Goal: Task Accomplishment & Management: Manage account settings

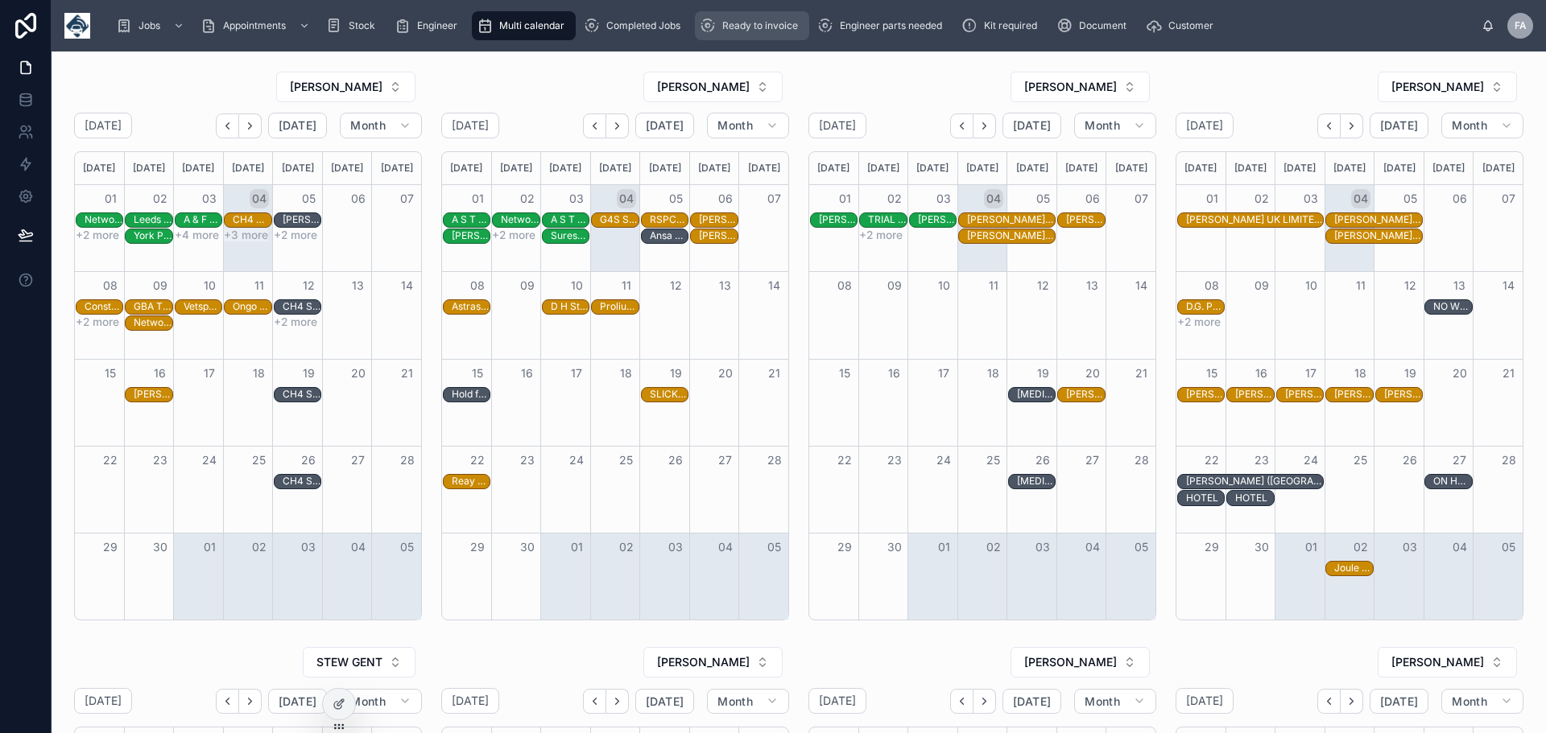
click at [780, 31] on span "Ready to invoice" at bounding box center [760, 25] width 76 height 13
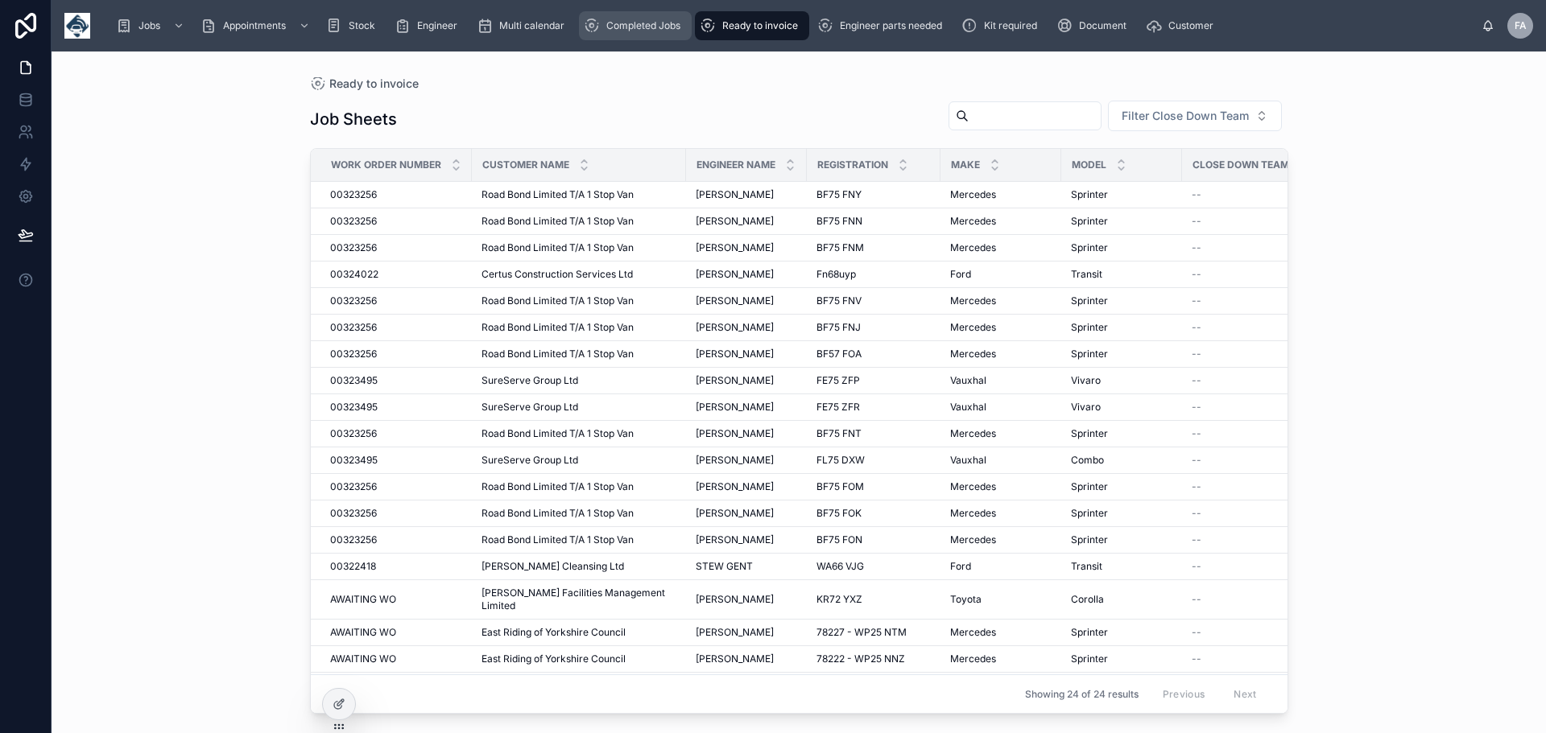
click at [653, 27] on span "Completed Jobs" at bounding box center [643, 25] width 74 height 13
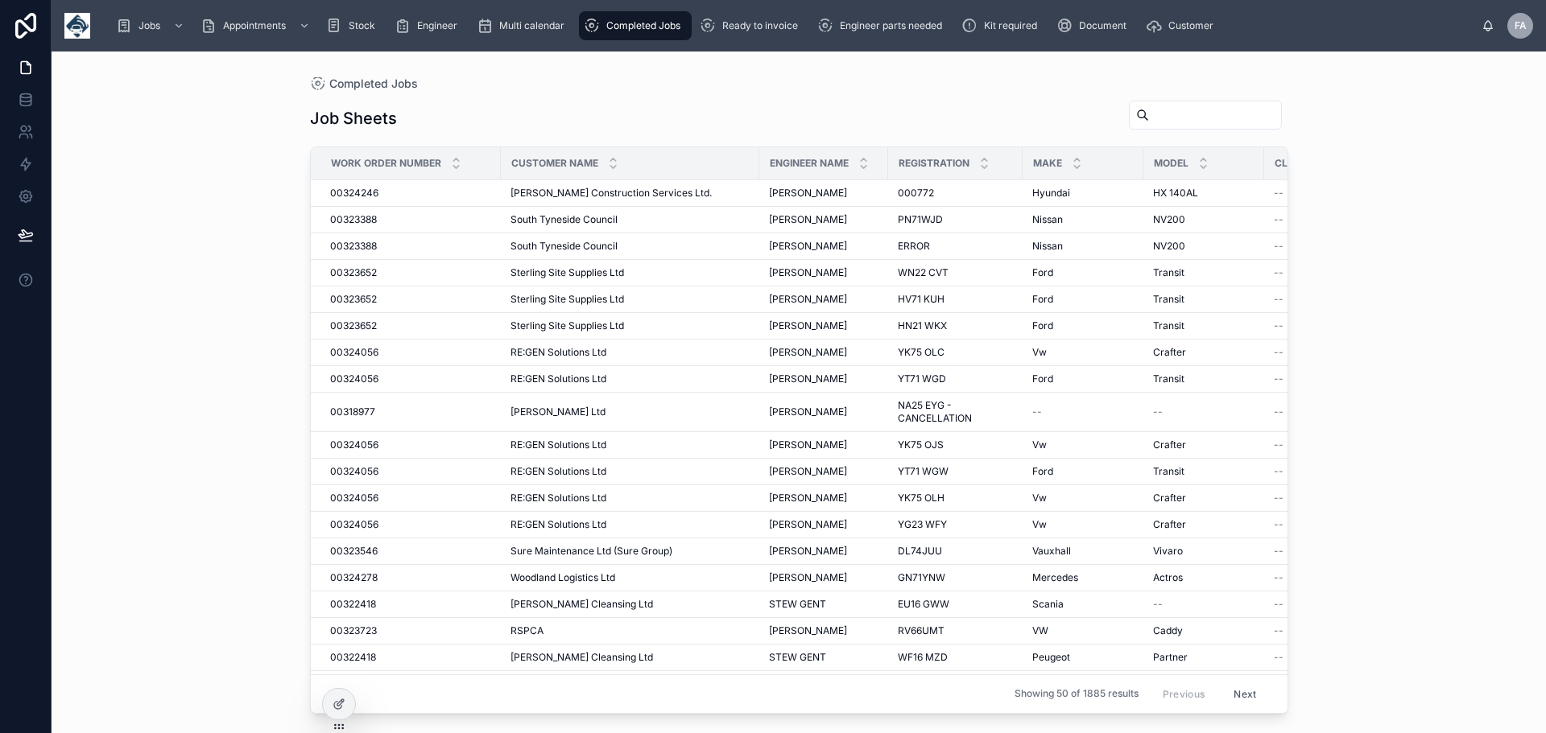
drag, startPoint x: 1108, startPoint y: 108, endPoint x: 1125, endPoint y: 114, distance: 17.8
click at [1149, 109] on input "text" at bounding box center [1215, 115] width 132 height 23
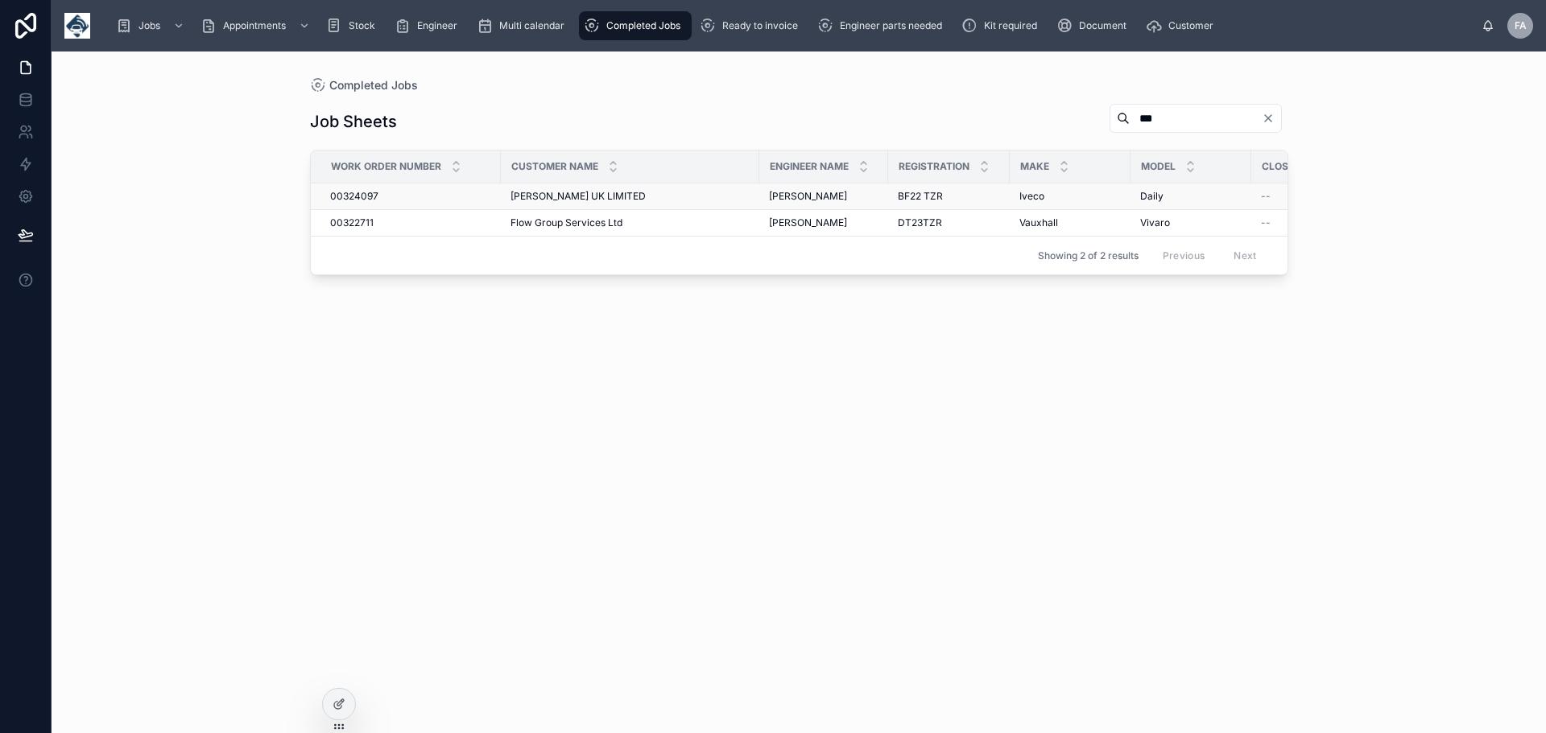
type input "***"
click at [358, 195] on span "00324097" at bounding box center [354, 196] width 48 height 13
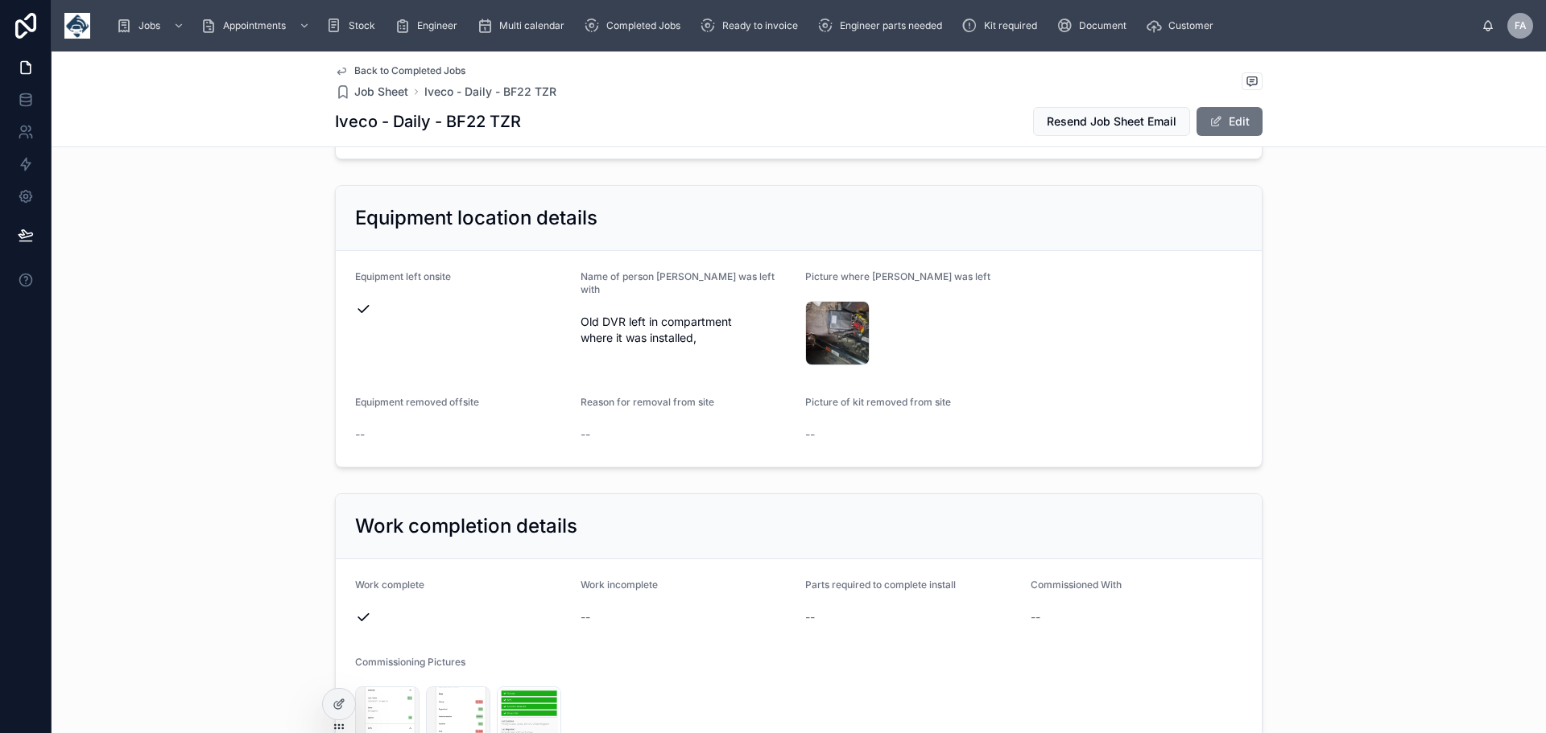
scroll to position [2818, 0]
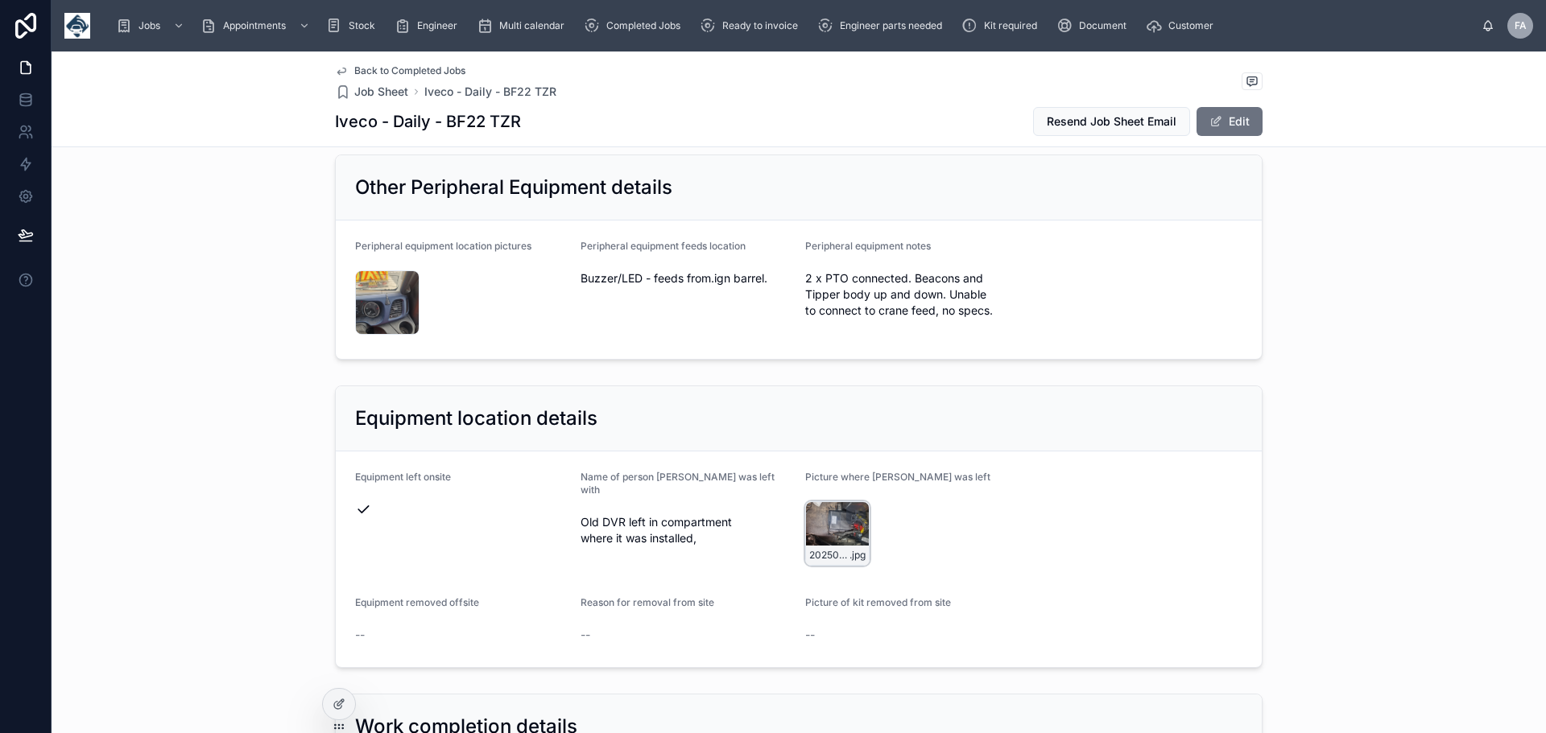
click at [835, 513] on div "20250902_144616 .jpg" at bounding box center [837, 534] width 64 height 64
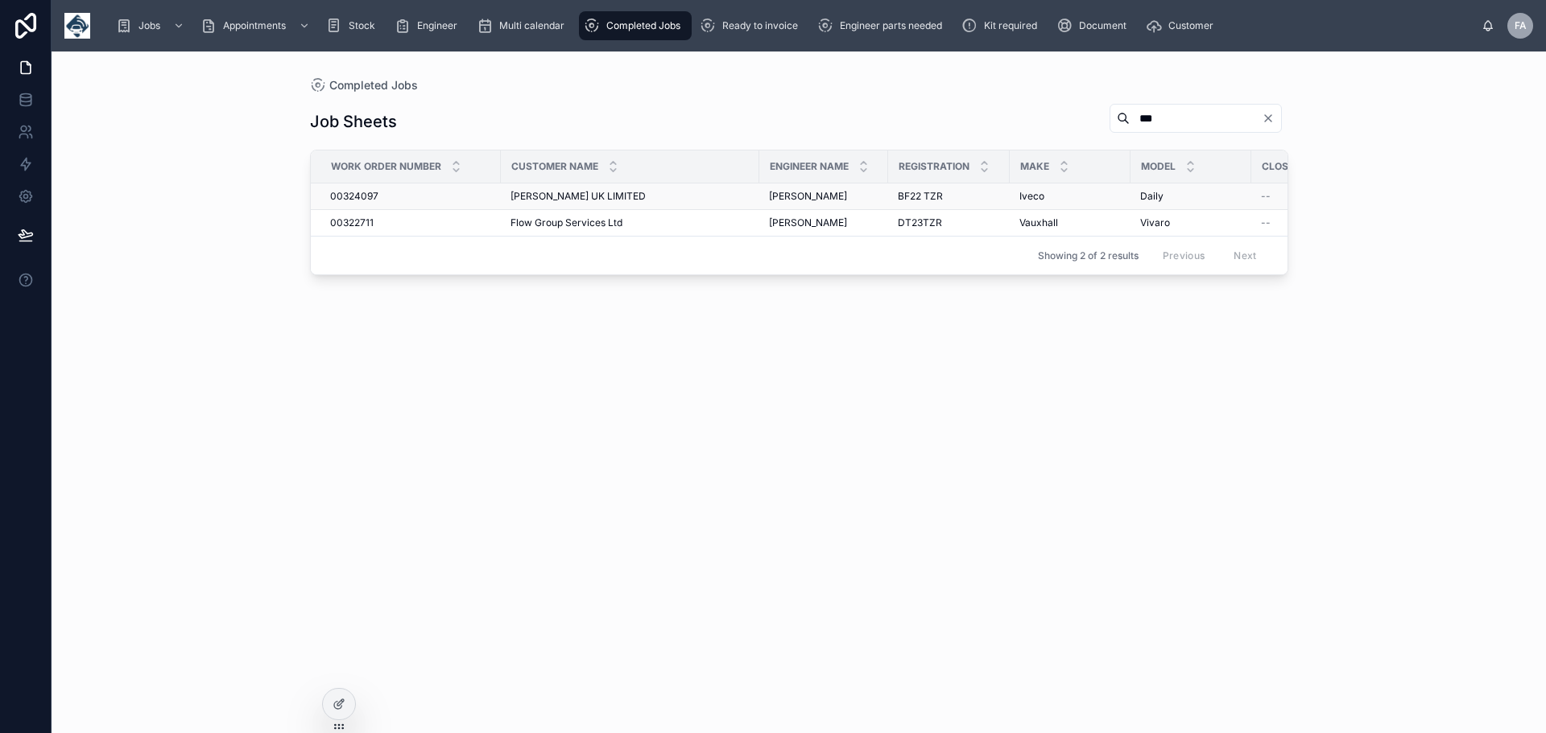
click at [561, 192] on span "[PERSON_NAME] UK LIMITED" at bounding box center [577, 196] width 135 height 13
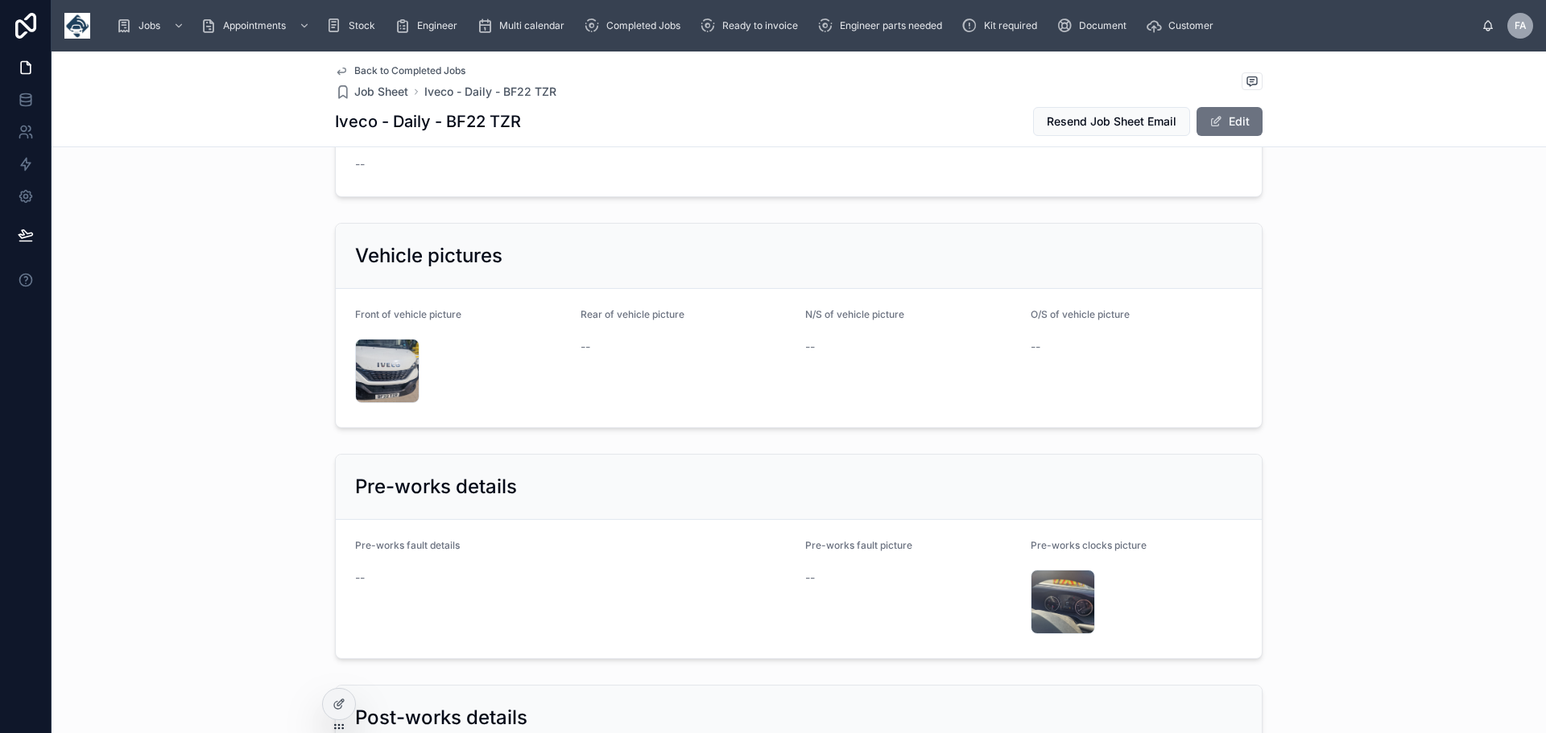
scroll to position [4024, 0]
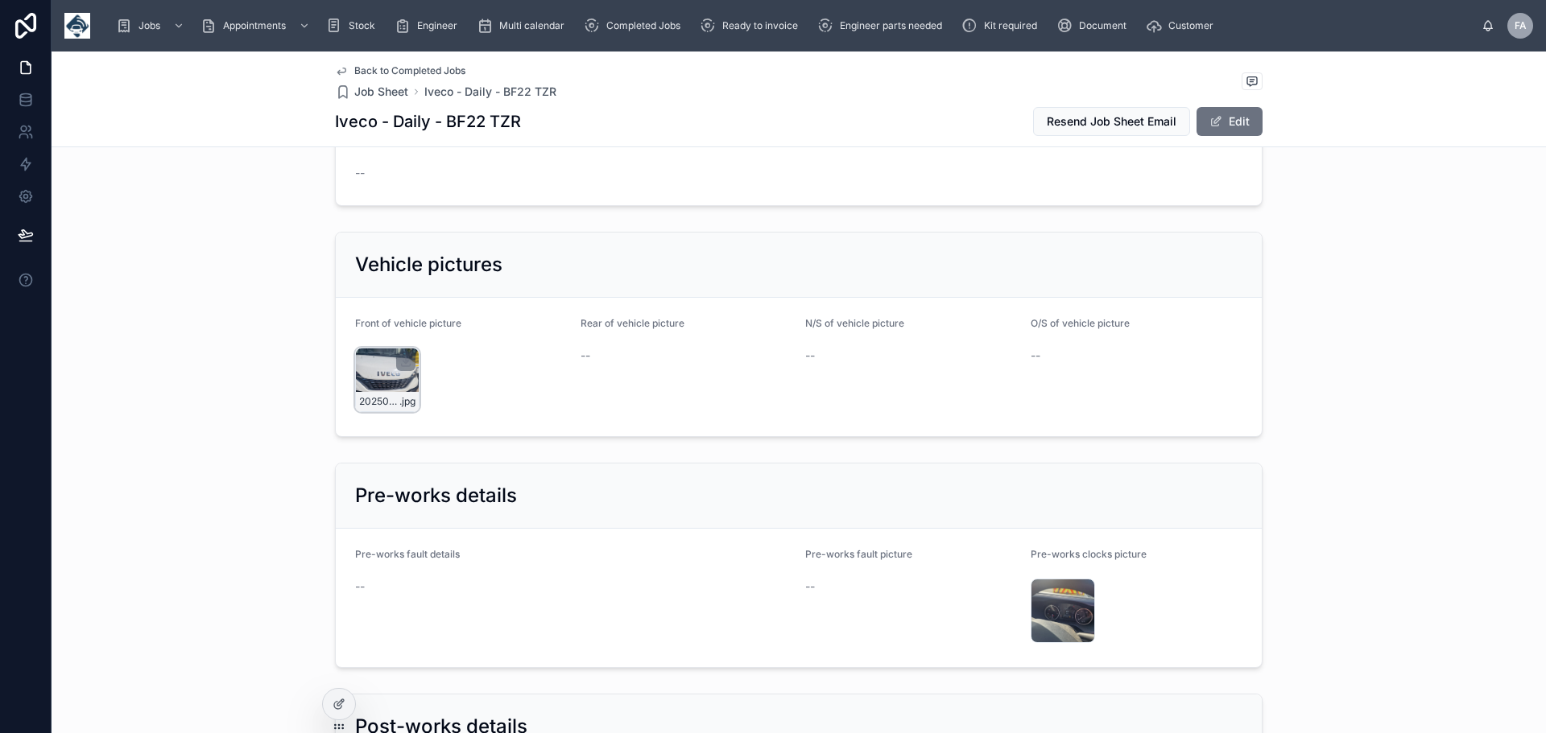
click at [380, 363] on div "20250902_110203 .jpg" at bounding box center [387, 380] width 64 height 64
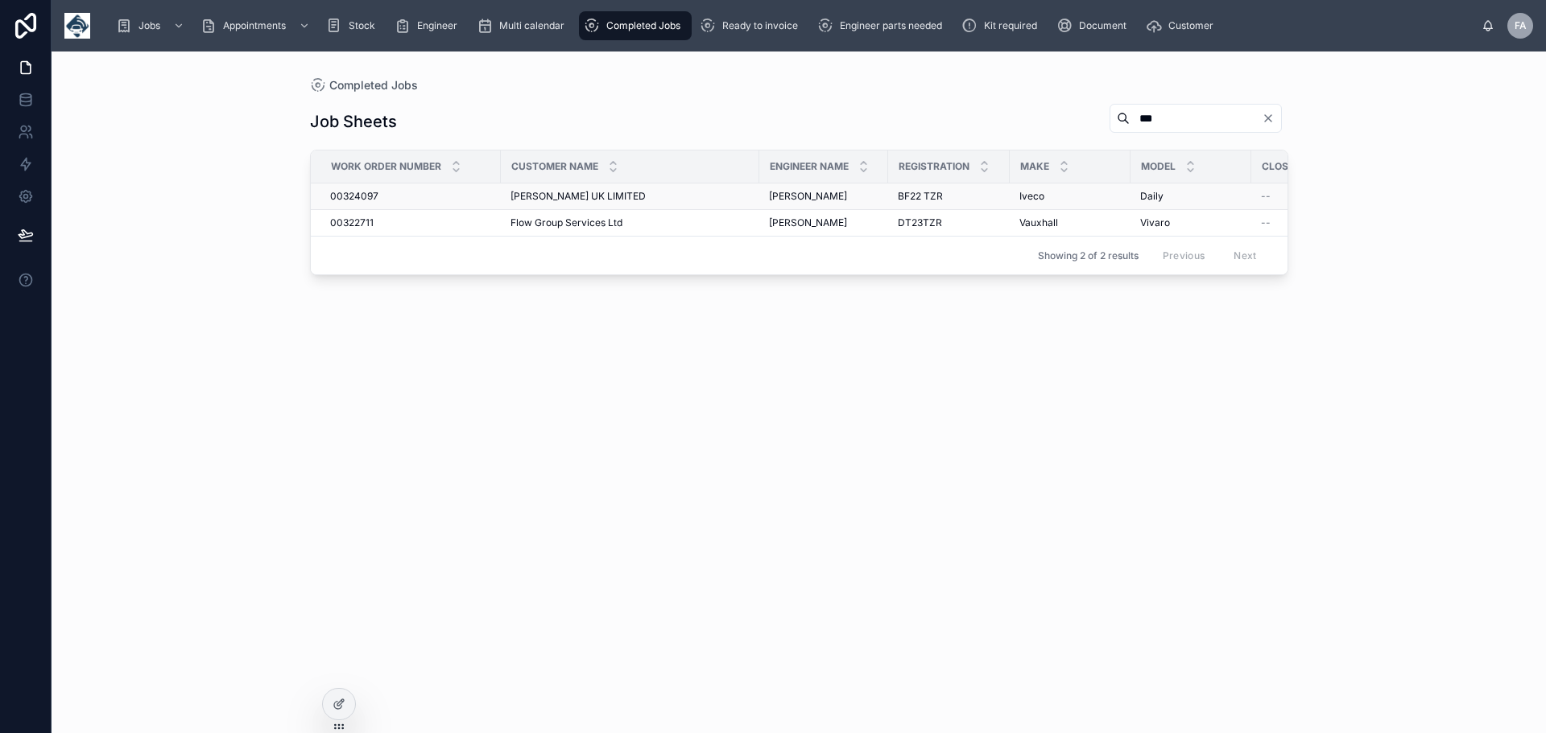
click at [545, 192] on span "[PERSON_NAME] UK LIMITED" at bounding box center [577, 196] width 135 height 13
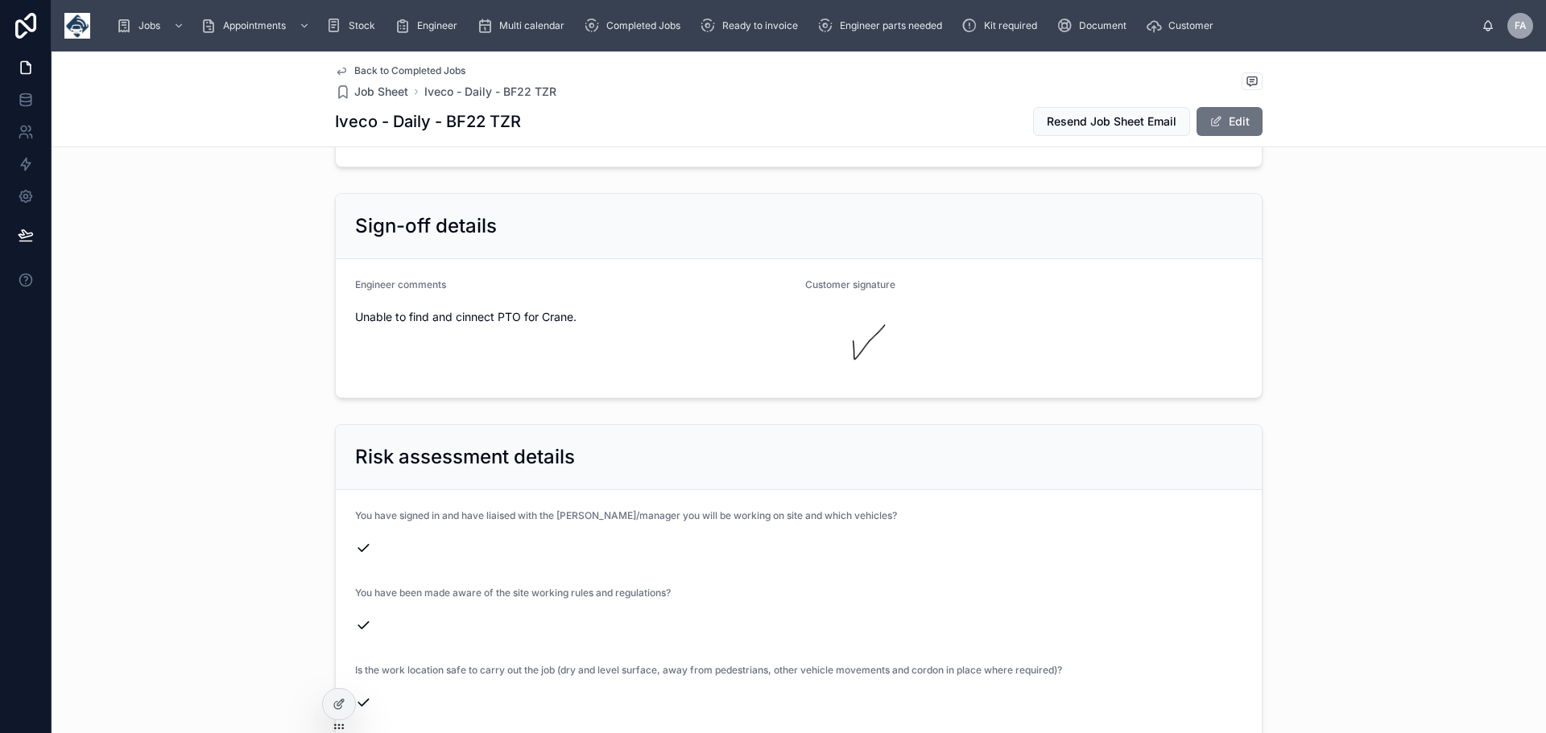
scroll to position [5072, 0]
